Goal: Task Accomplishment & Management: Manage account settings

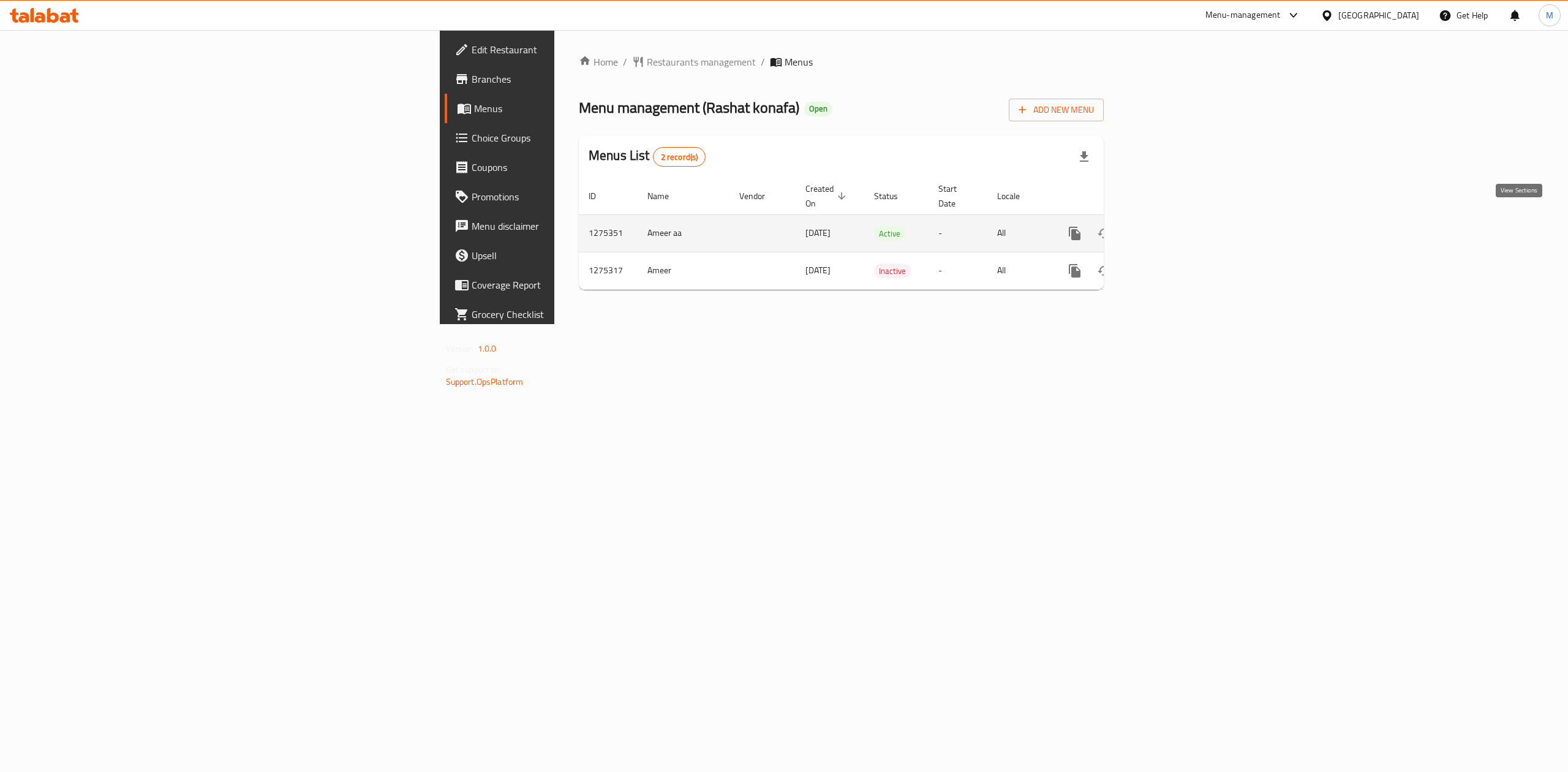
click at [1177, 219] on link "enhanced table" at bounding box center [1162, 234] width 30 height 30
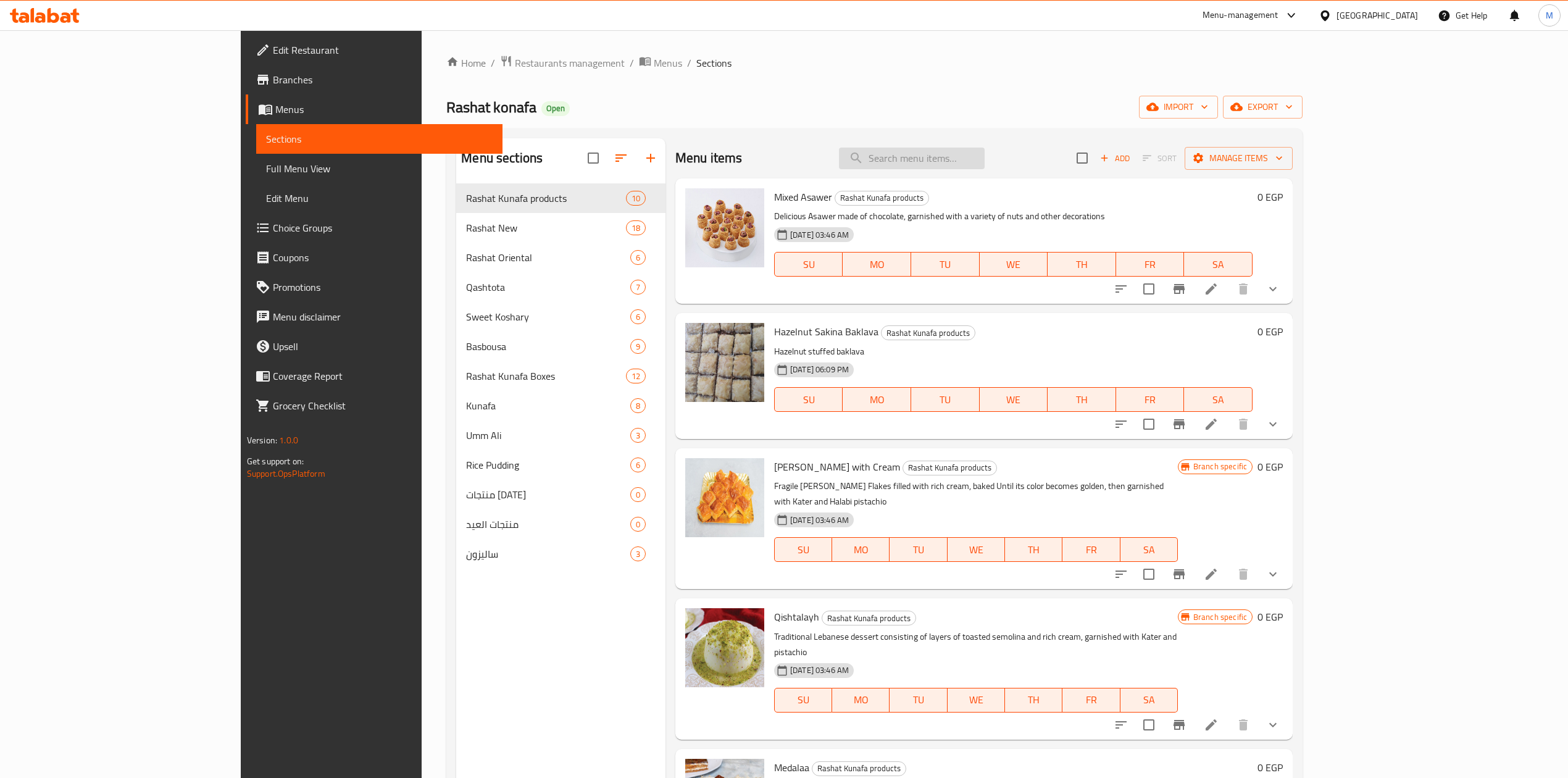
click at [966, 160] on input "search" at bounding box center [912, 158] width 146 height 22
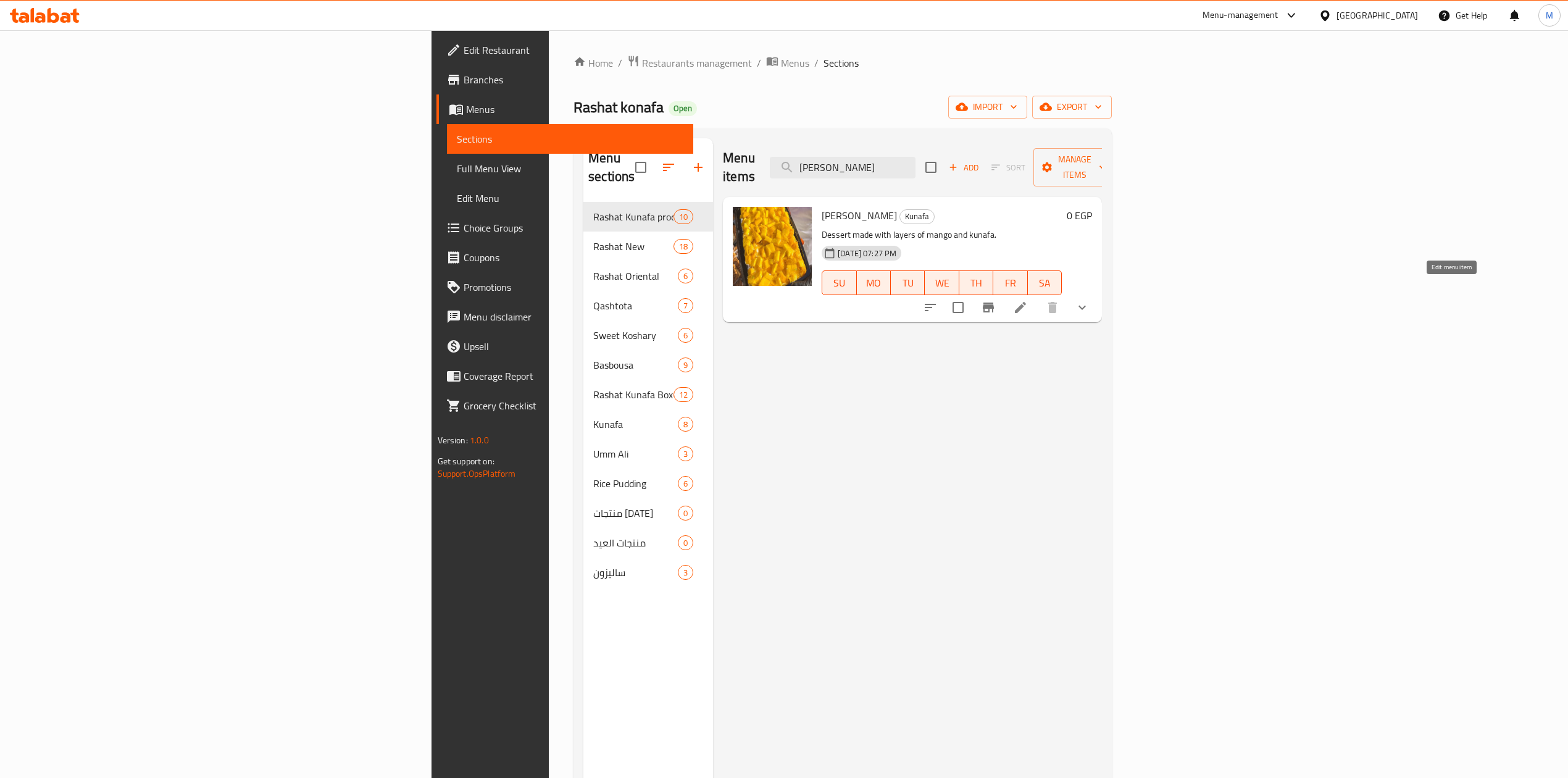
type input "[PERSON_NAME]"
click at [1025, 302] on icon at bounding box center [1021, 307] width 12 height 12
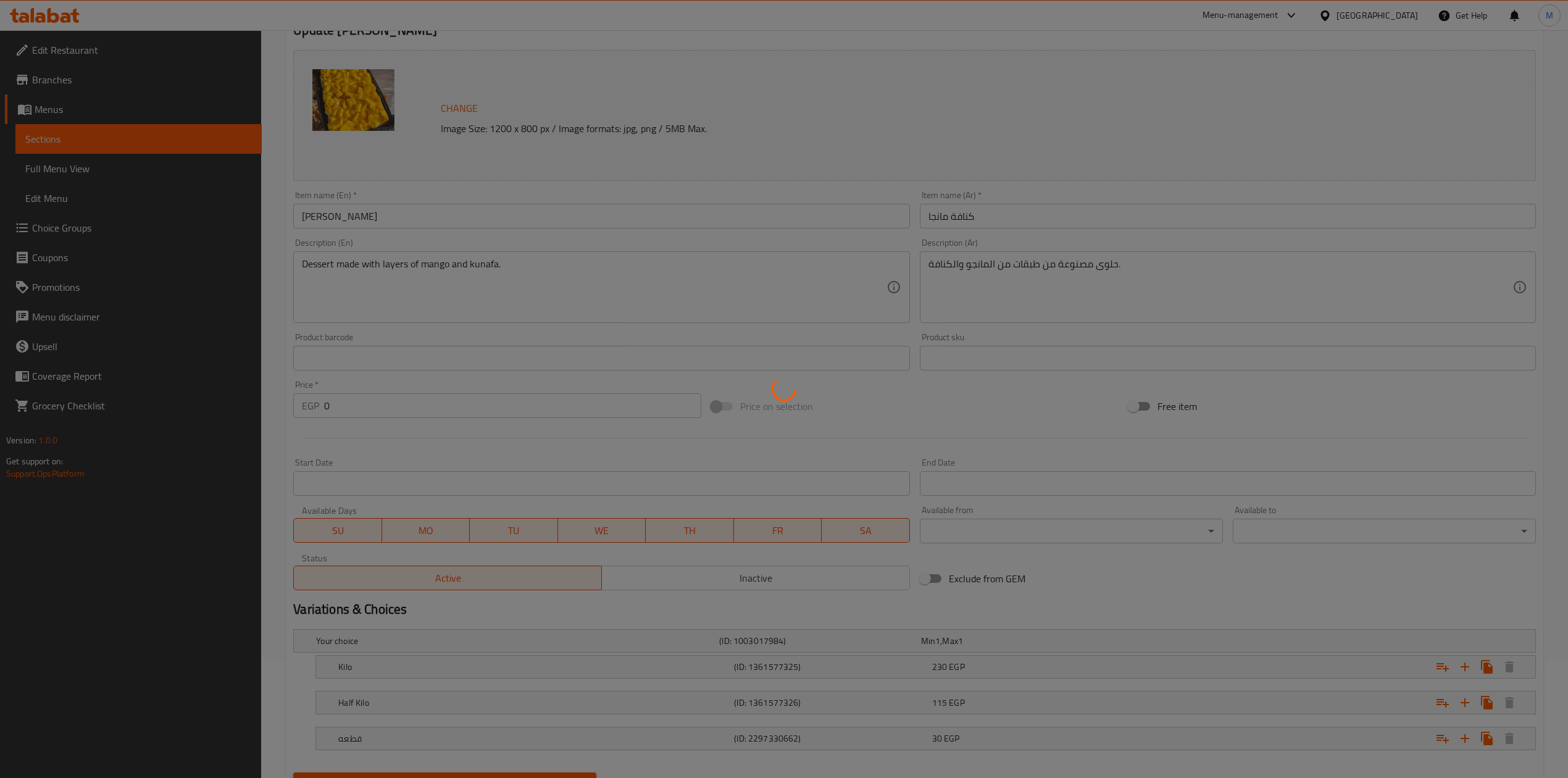
scroll to position [178, 0]
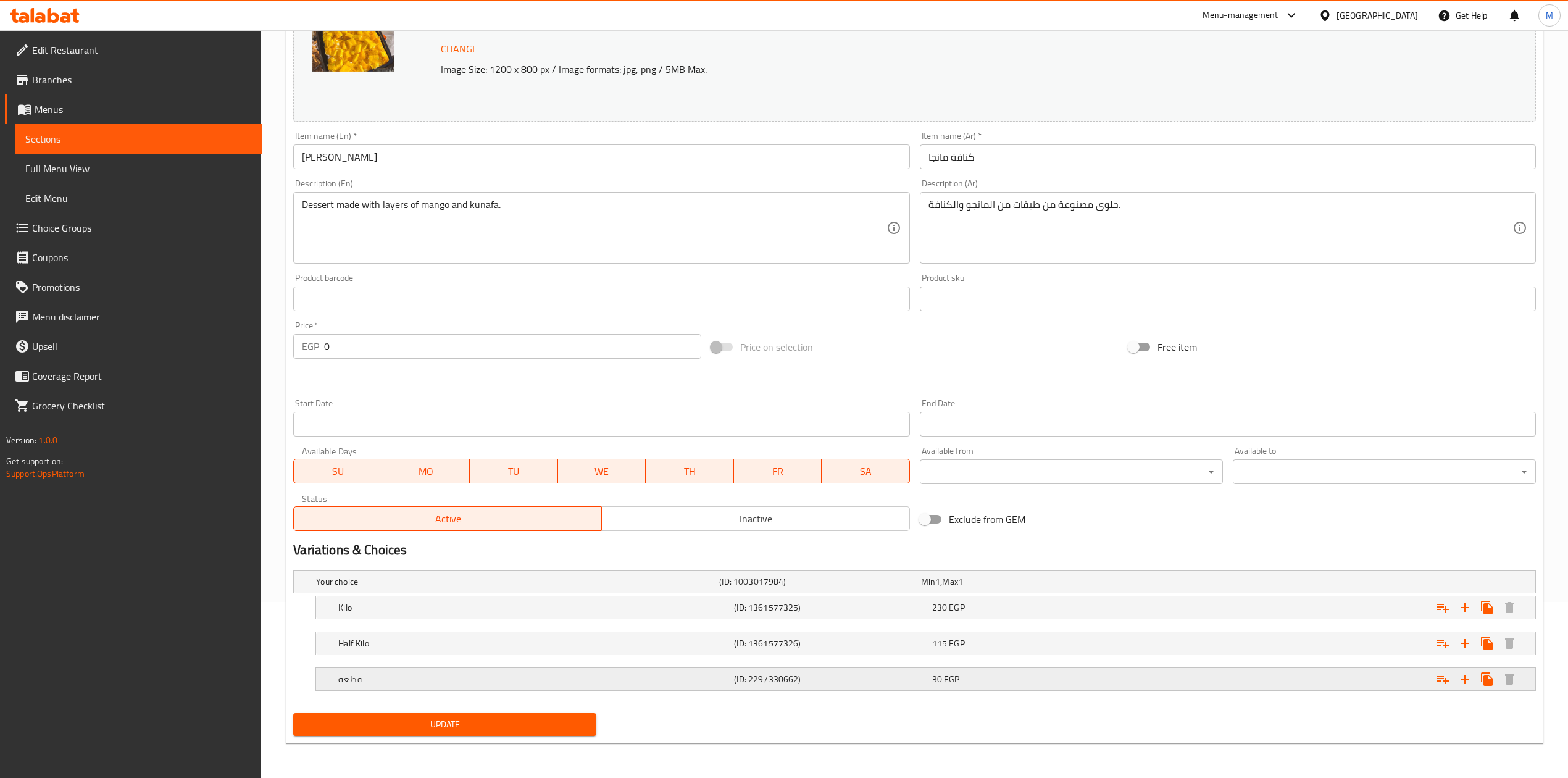
click at [842, 682] on h5 "(ID: 2297330662)" at bounding box center [830, 679] width 193 height 12
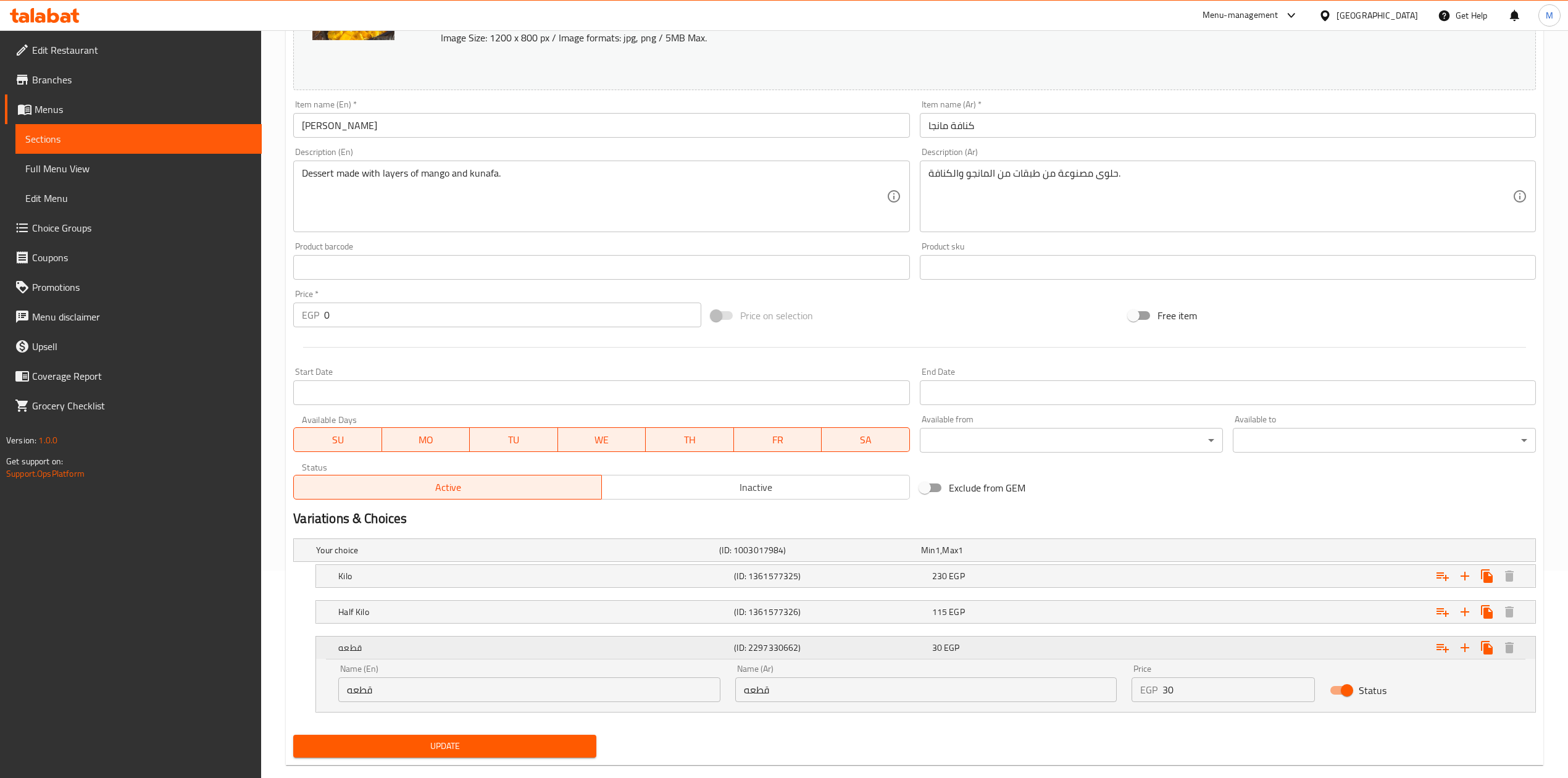
scroll to position [149, 0]
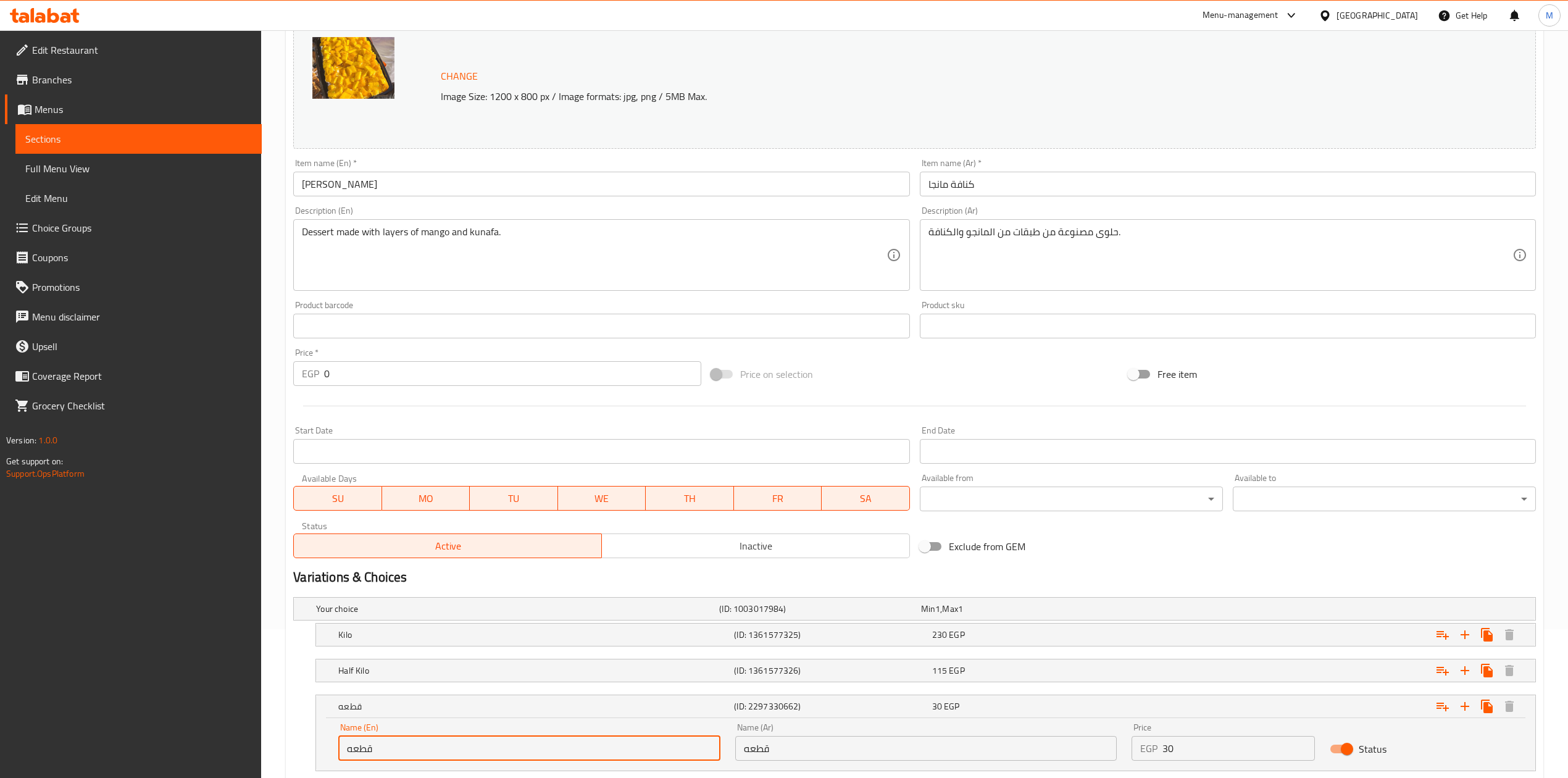
click at [452, 747] on input "قطعه" at bounding box center [528, 748] width 381 height 25
type input "Piece"
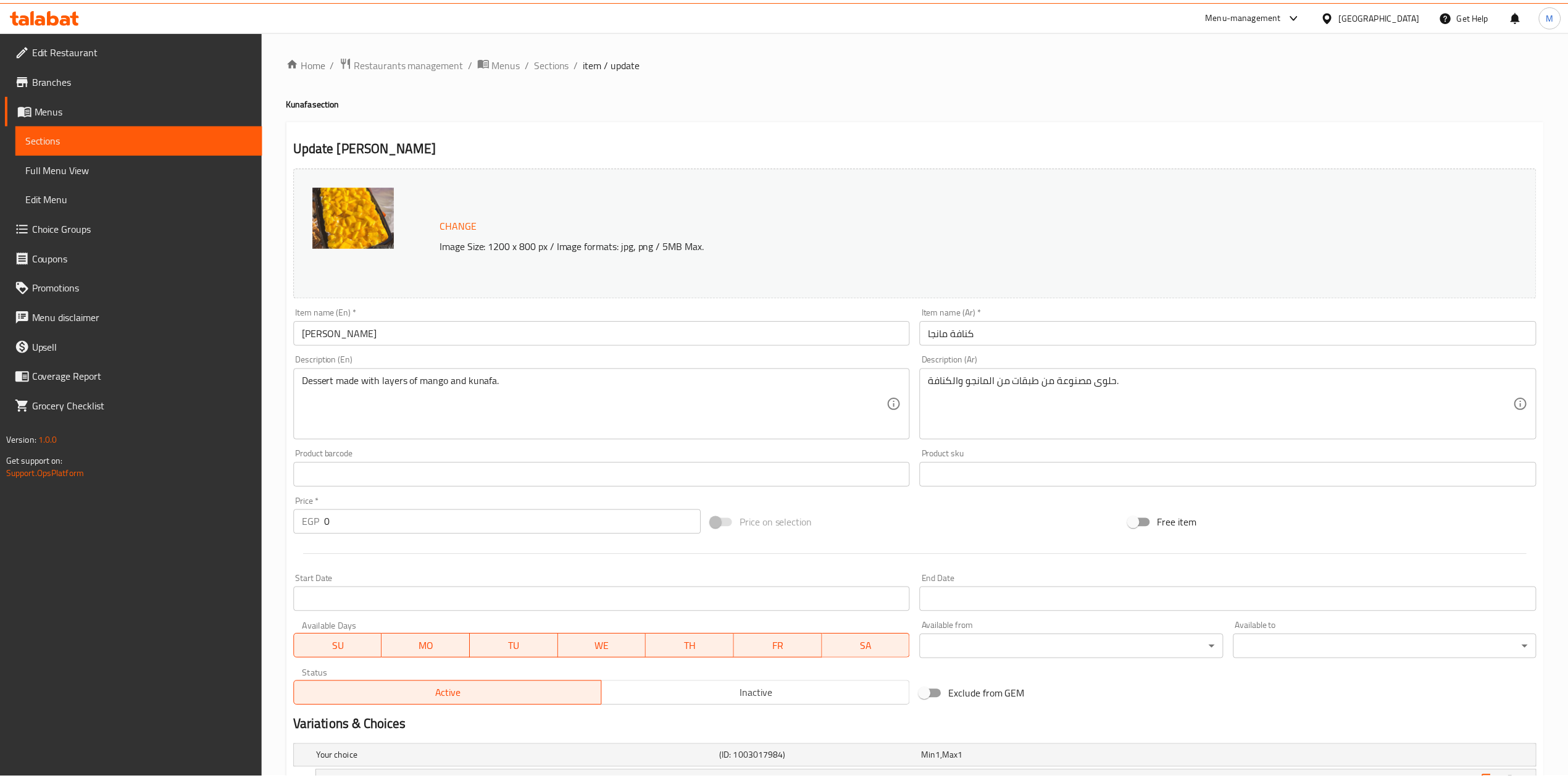
scroll to position [231, 0]
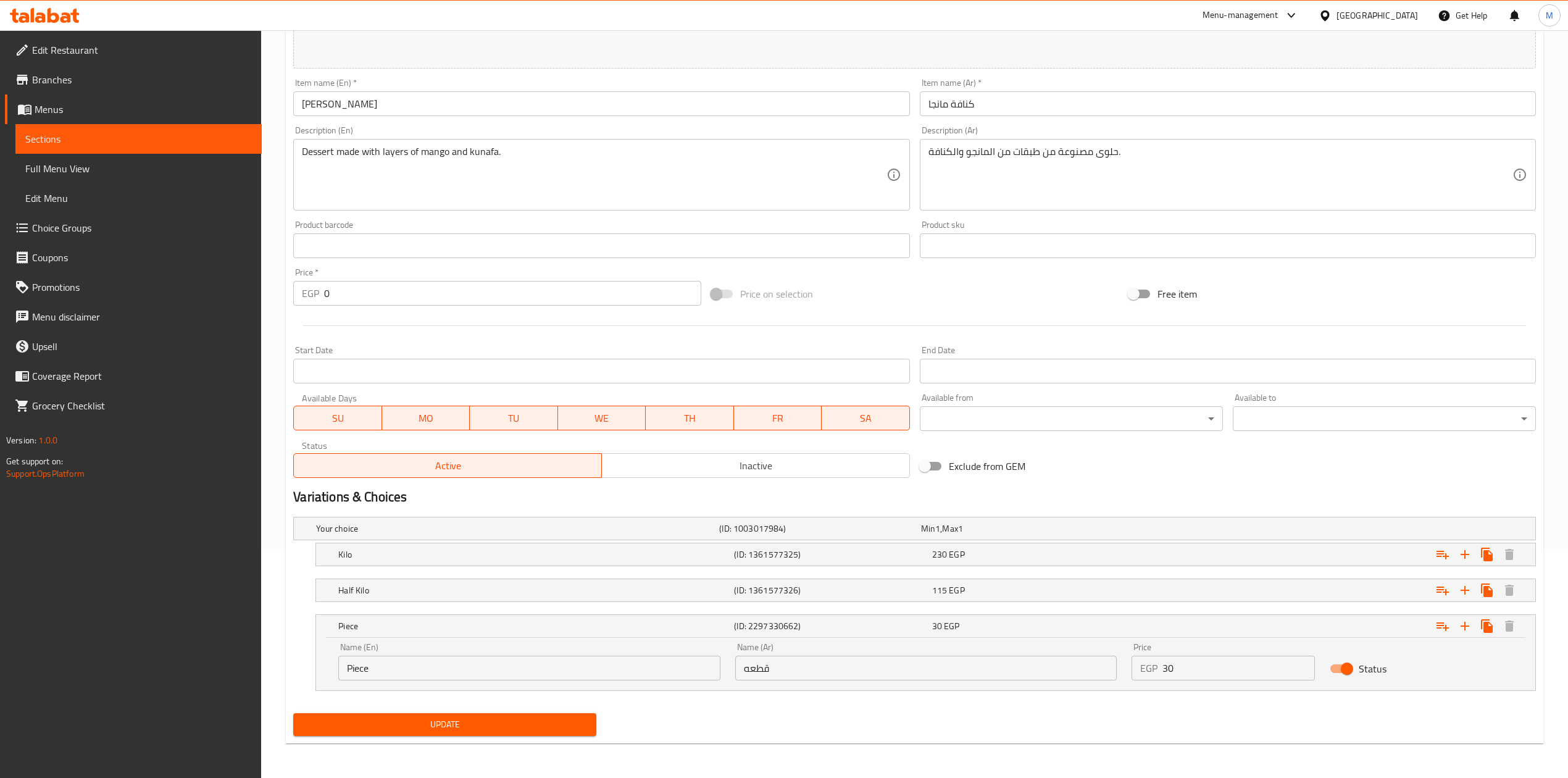
click at [482, 720] on span "Update" at bounding box center [445, 724] width 283 height 15
click at [68, 82] on span "Branches" at bounding box center [141, 79] width 220 height 14
